Goal: Transaction & Acquisition: Subscribe to service/newsletter

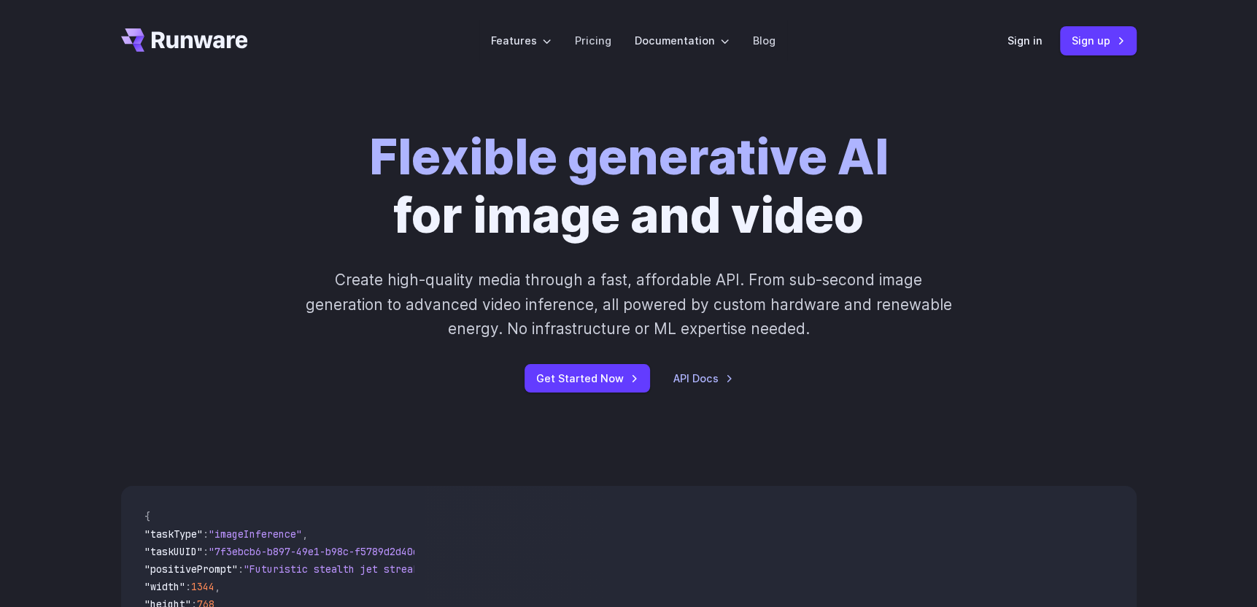
click at [675, 287] on p "Create high-quality media through a fast, affordable API. From sub-second image…" at bounding box center [629, 304] width 650 height 73
click at [606, 41] on link "Pricing" at bounding box center [593, 40] width 36 height 17
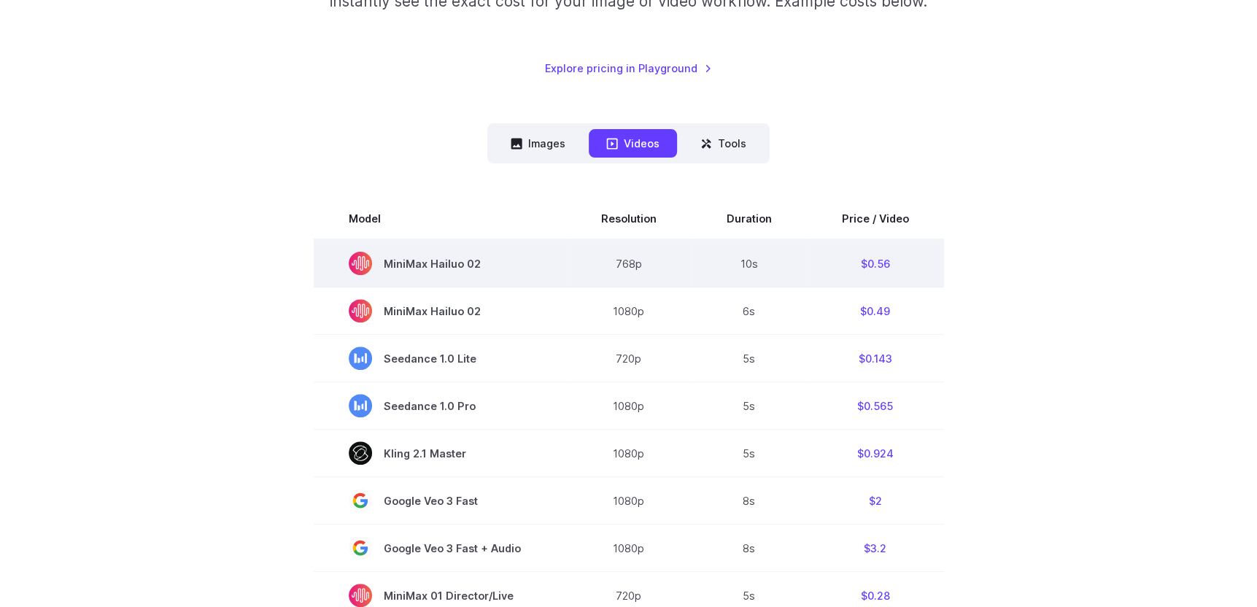
scroll to position [146, 0]
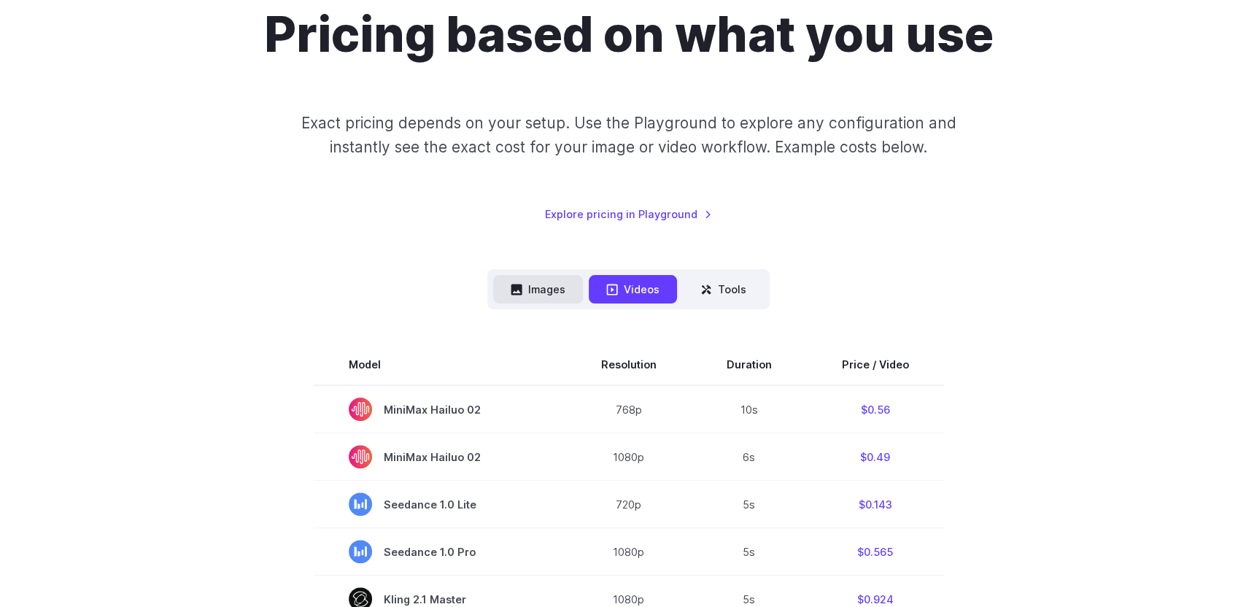
click at [566, 285] on button "Images" at bounding box center [538, 289] width 90 height 28
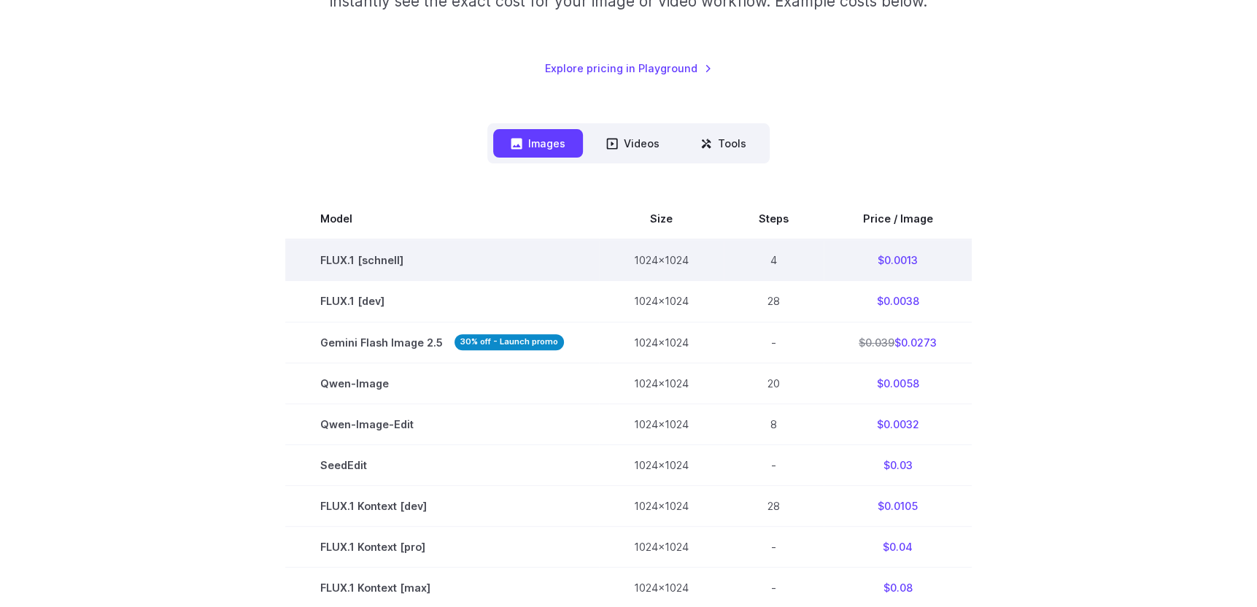
scroll to position [0, 0]
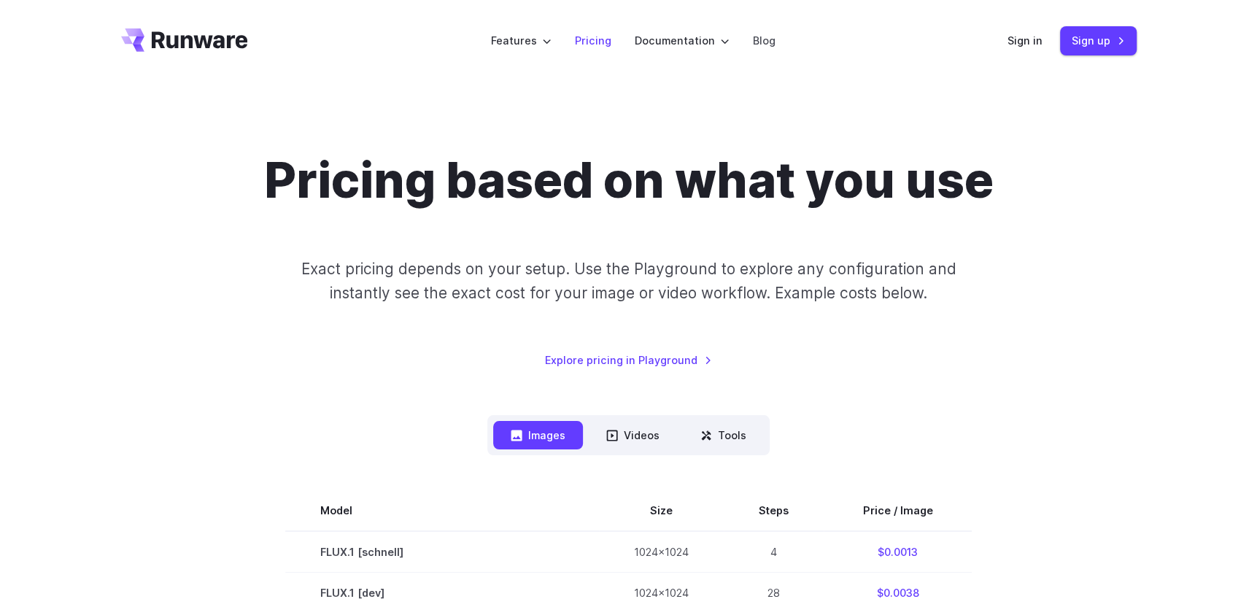
click at [592, 38] on link "Pricing" at bounding box center [593, 40] width 36 height 17
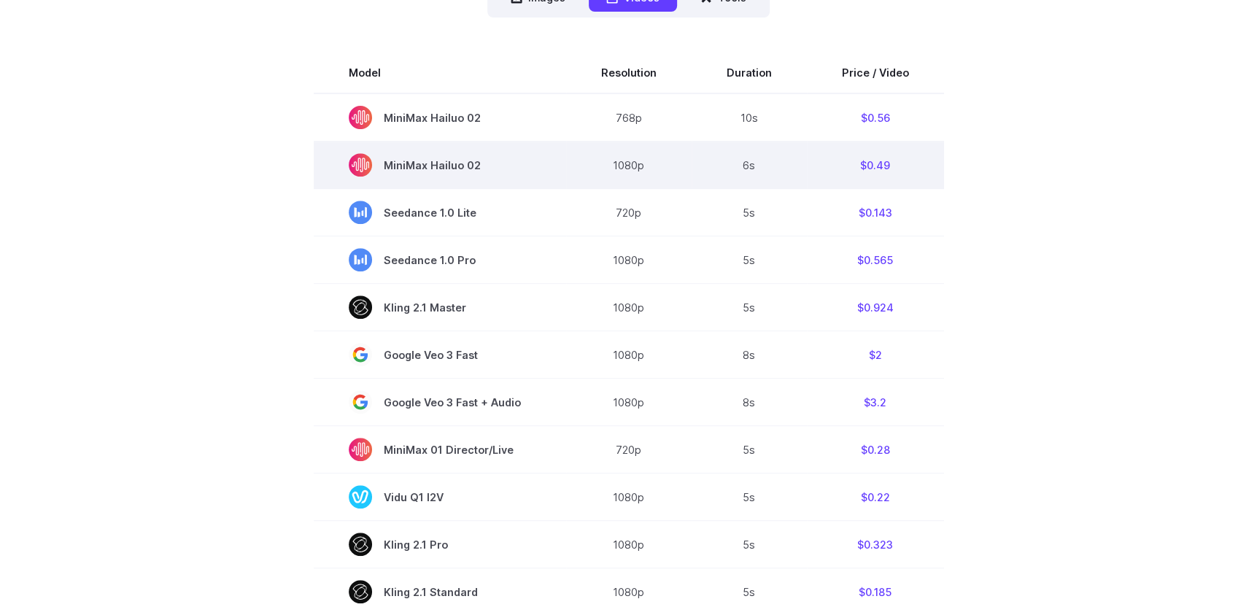
scroll to position [292, 0]
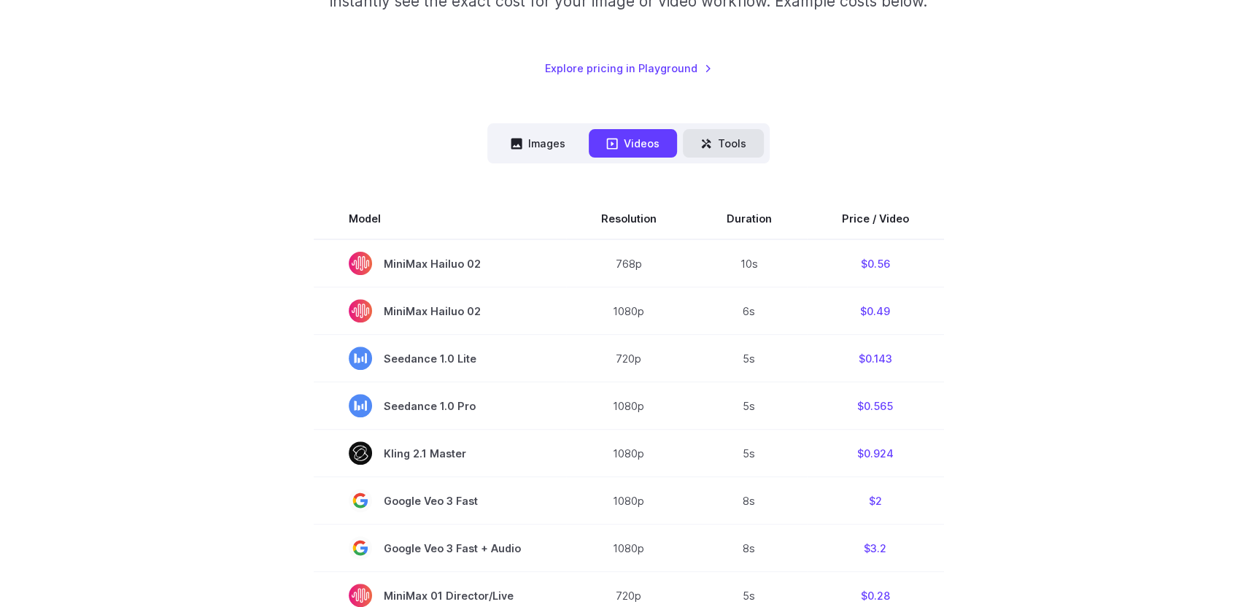
click at [704, 150] on button "Tools" at bounding box center [723, 143] width 81 height 28
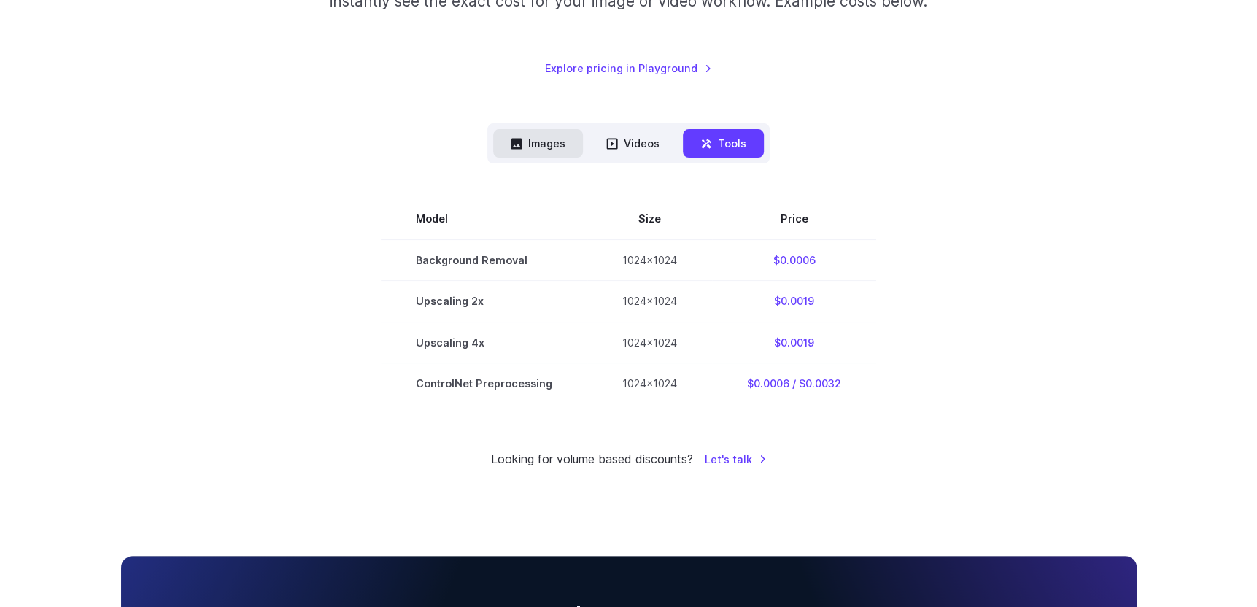
click at [564, 150] on button "Images" at bounding box center [538, 143] width 90 height 28
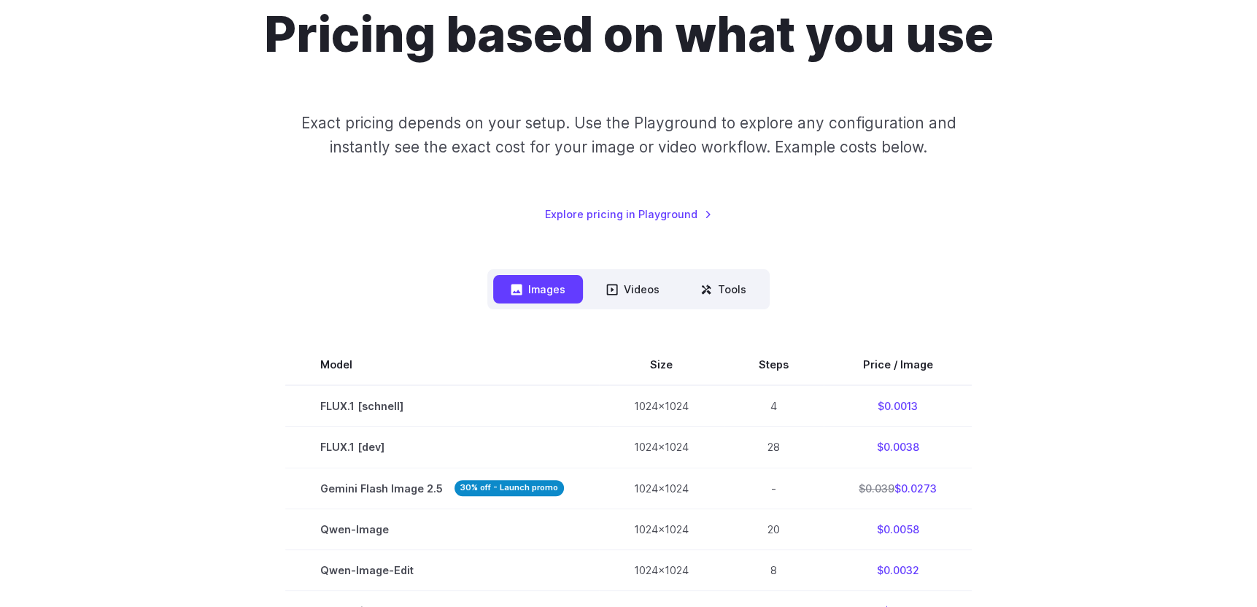
scroll to position [0, 0]
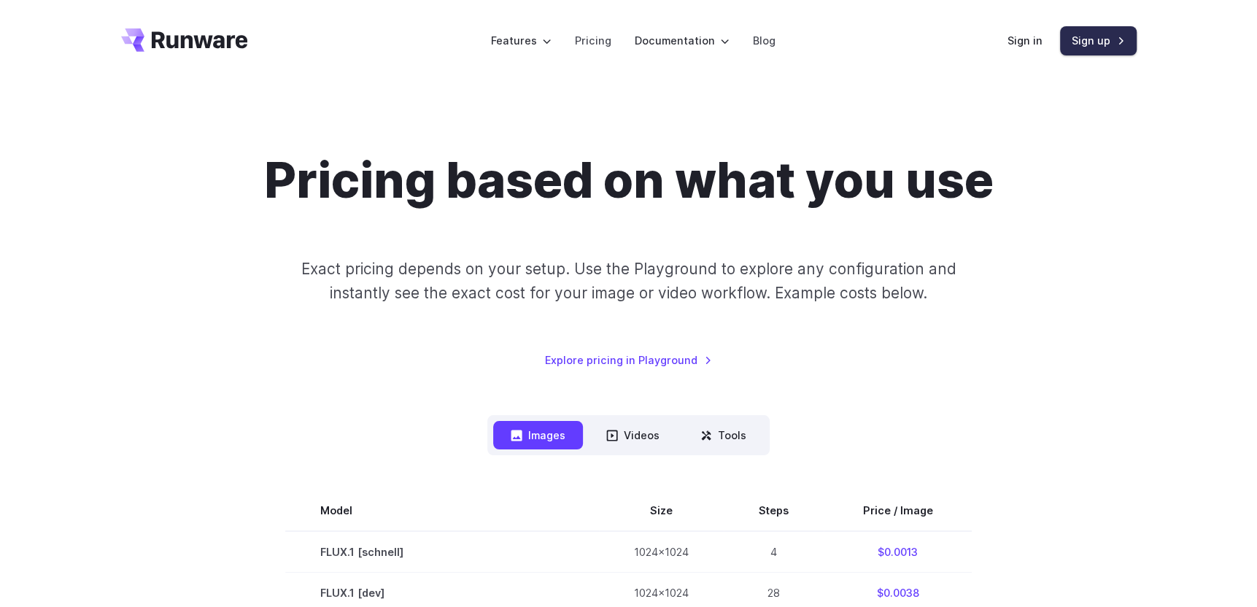
click at [1076, 44] on link "Sign up" at bounding box center [1098, 40] width 77 height 28
